Goal: Find specific page/section: Find specific page/section

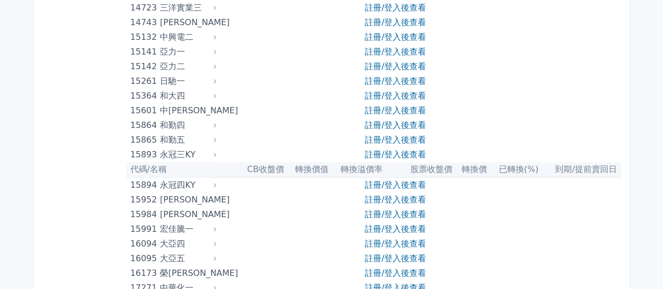
scroll to position [315, 0]
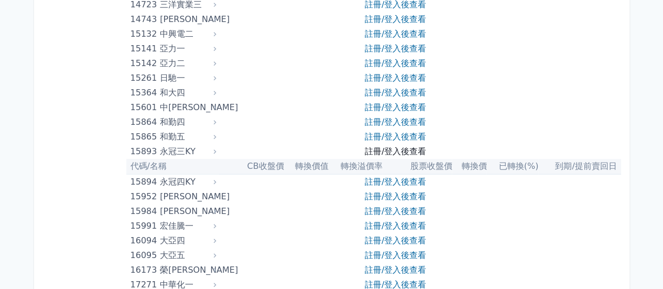
click at [406, 147] on link "註冊/登入後查看" at bounding box center [395, 151] width 61 height 10
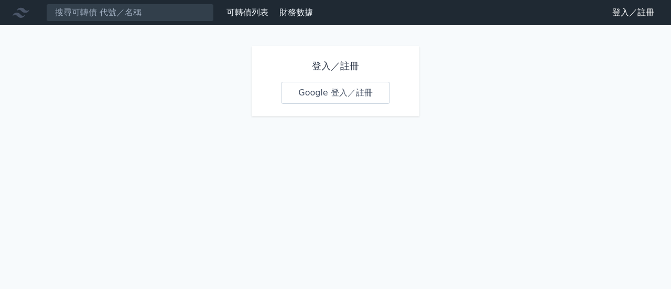
click at [340, 97] on link "Google 登入／註冊" at bounding box center [335, 93] width 109 height 22
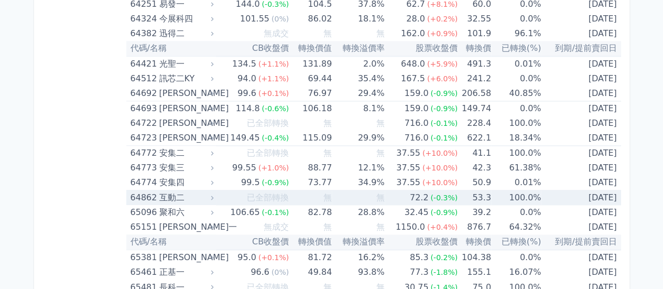
scroll to position [4665, 0]
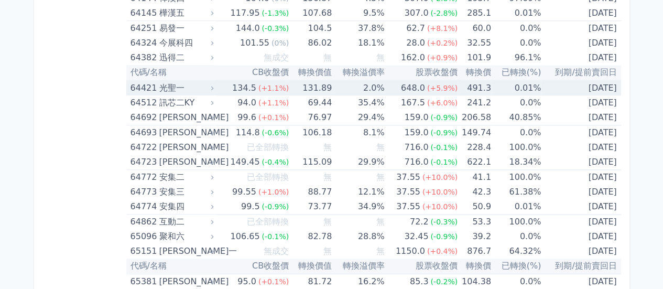
click at [183, 81] on div "光聖一" at bounding box center [185, 88] width 52 height 15
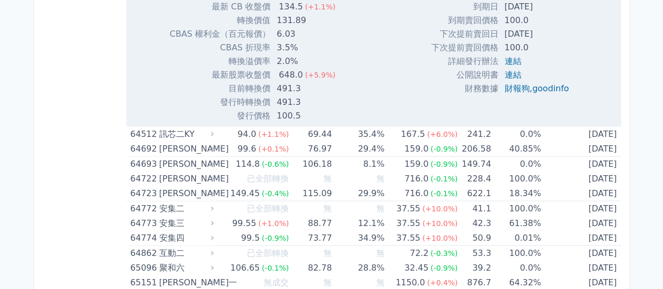
scroll to position [4980, 0]
